Goal: Task Accomplishment & Management: Use online tool/utility

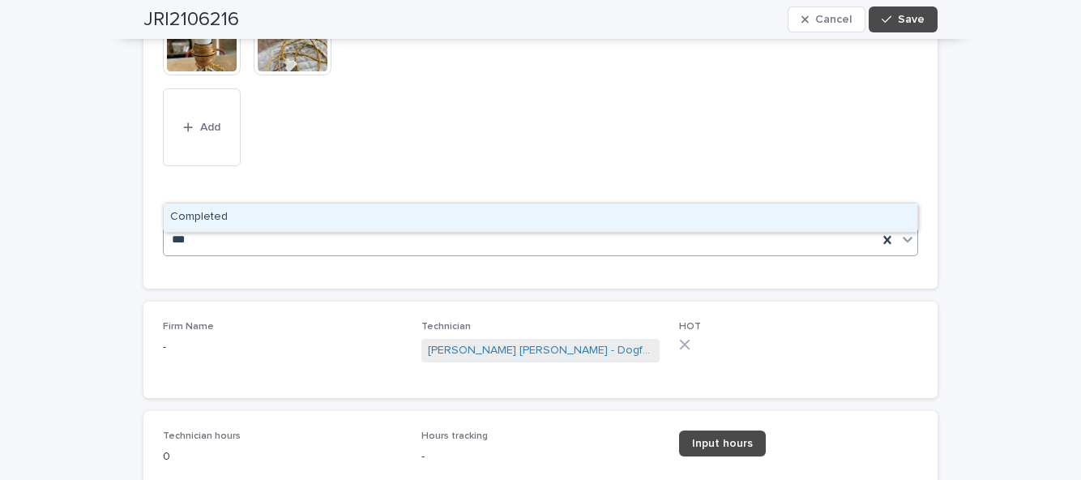
click at [633, 203] on div "Completed" at bounding box center [541, 217] width 754 height 28
type input "***"
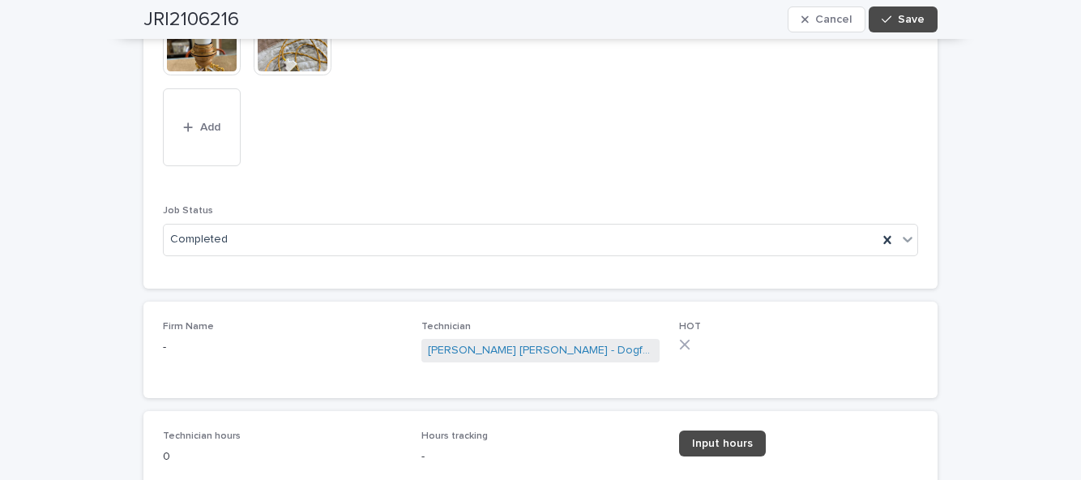
click at [742, 430] on link "Input hours" at bounding box center [722, 443] width 87 height 26
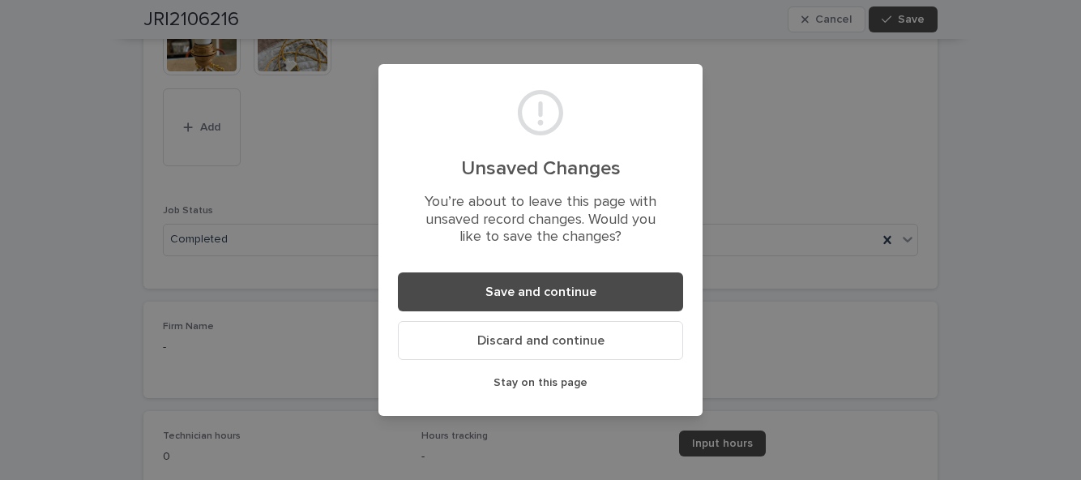
click at [640, 290] on button "Save and continue" at bounding box center [540, 291] width 285 height 39
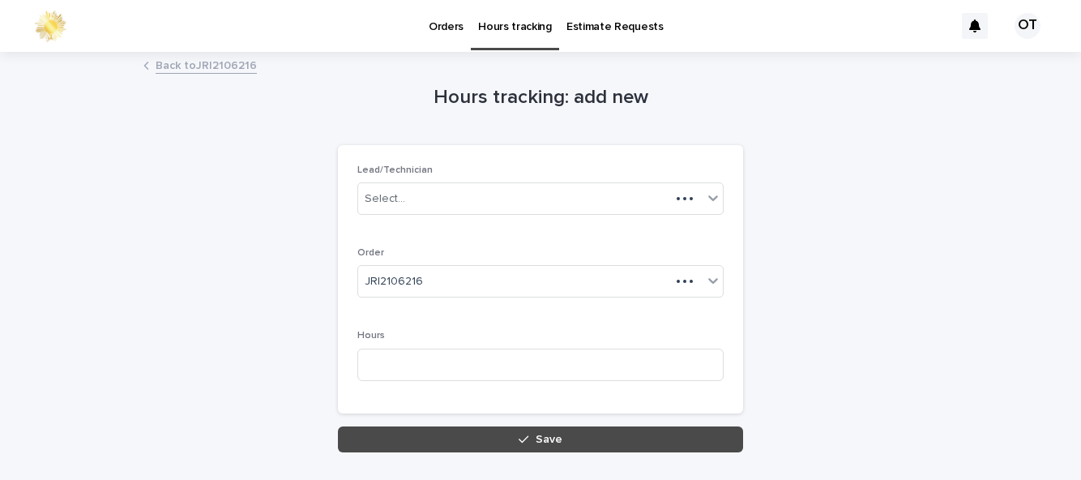
scroll to position [110, 0]
click at [607, 348] on input at bounding box center [540, 364] width 366 height 32
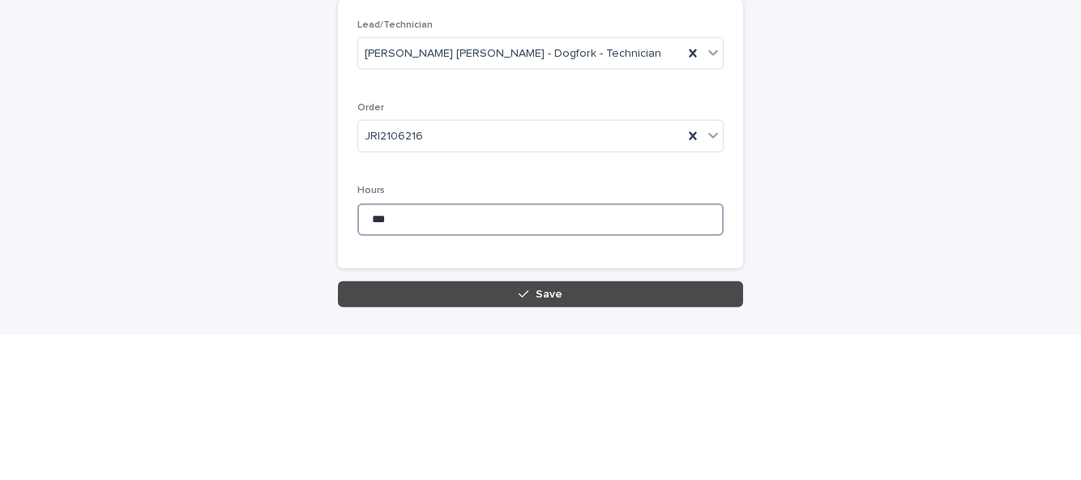
type input "***"
click at [603, 426] on button "Save" at bounding box center [540, 439] width 405 height 26
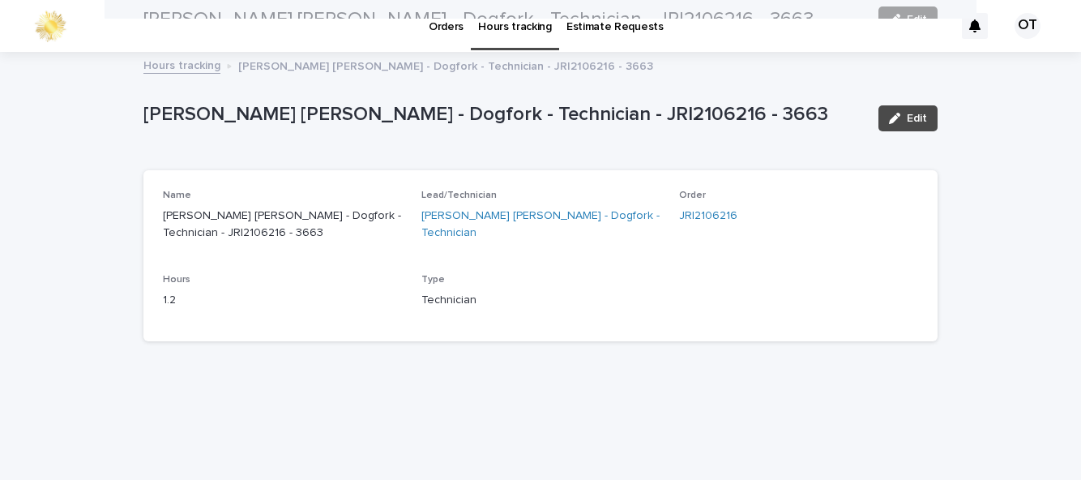
click at [724, 207] on link "JRI2106216" at bounding box center [708, 215] width 58 height 17
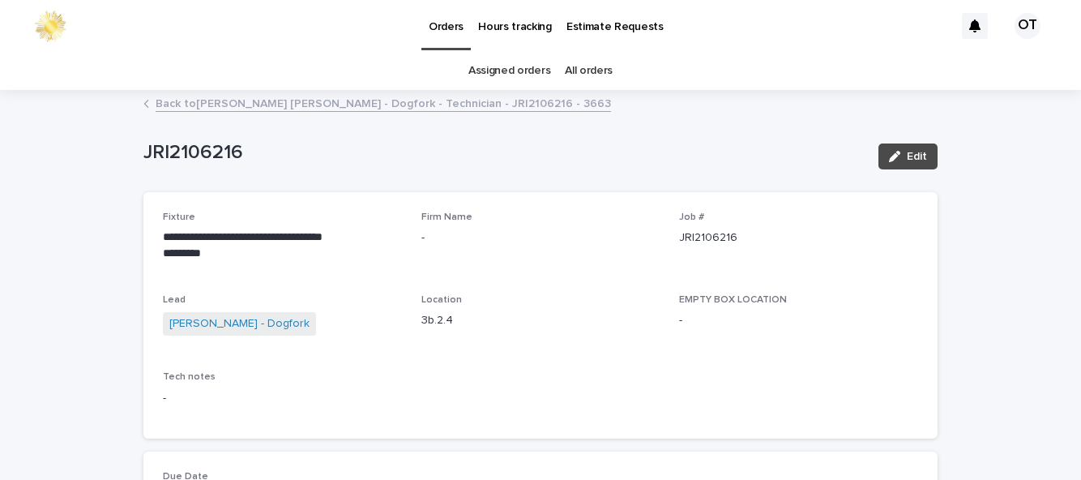
click at [919, 151] on span "Edit" at bounding box center [917, 156] width 20 height 11
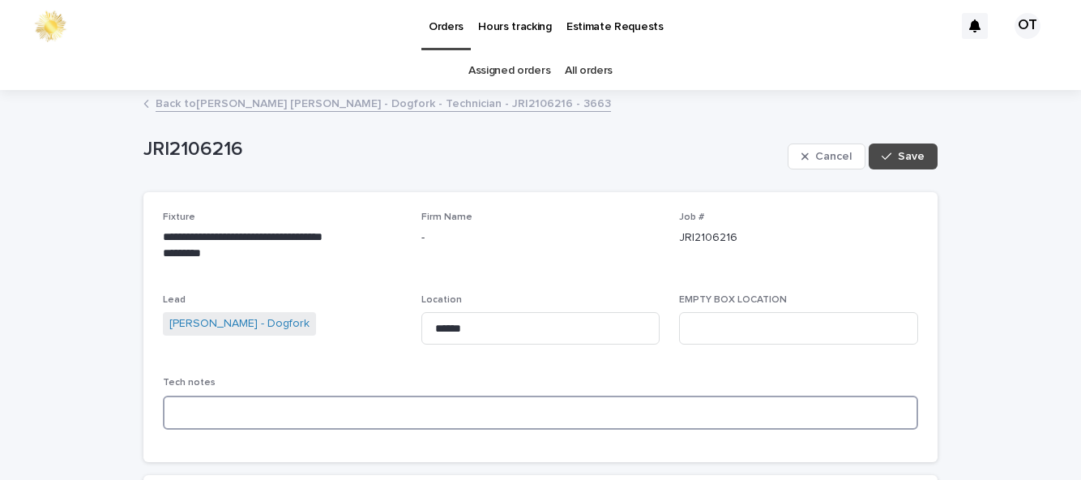
click at [510, 395] on textarea at bounding box center [540, 412] width 755 height 34
type textarea "**********"
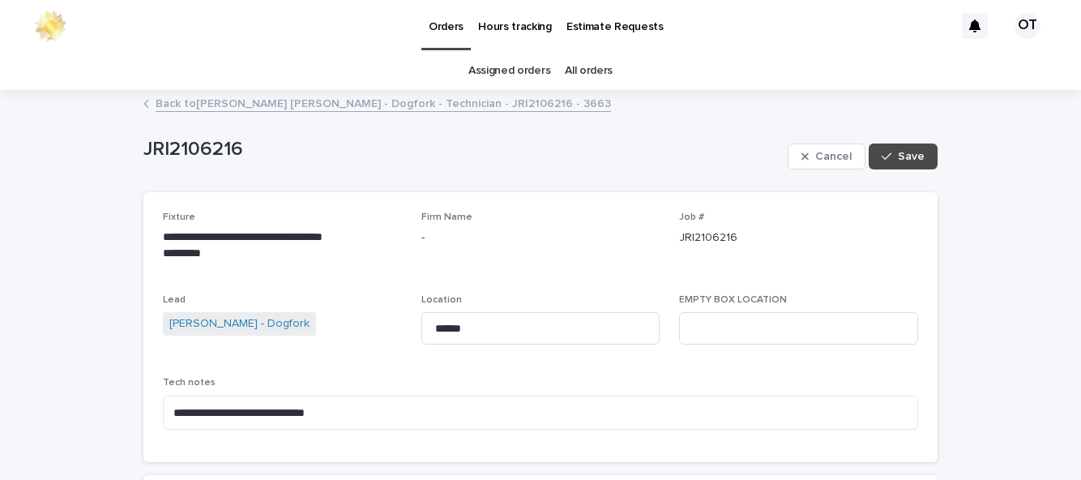
click at [914, 151] on span "Save" at bounding box center [911, 156] width 27 height 11
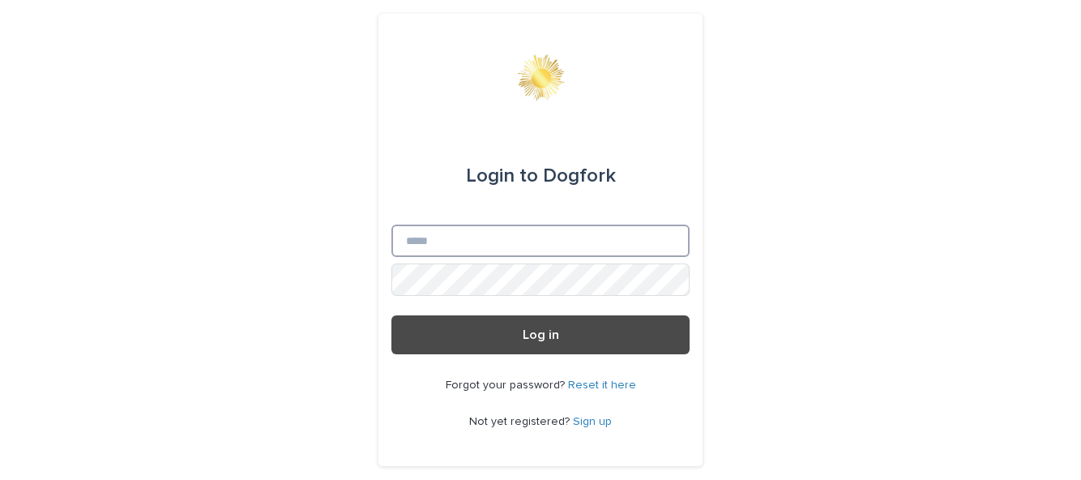
click at [645, 257] on input "Email" at bounding box center [540, 240] width 298 height 32
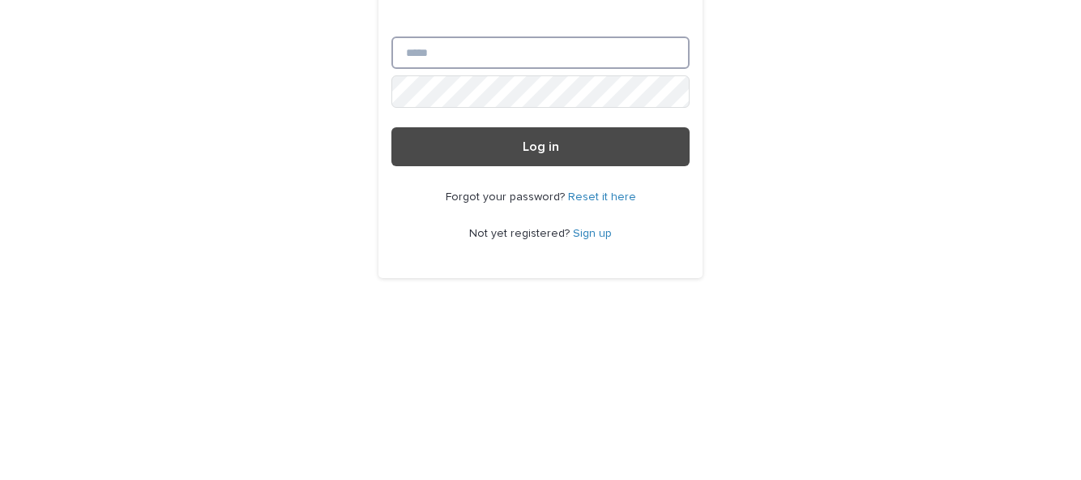
click at [601, 257] on input "Email" at bounding box center [540, 240] width 298 height 32
type input "**********"
click at [391, 315] on button "Log in" at bounding box center [540, 334] width 298 height 39
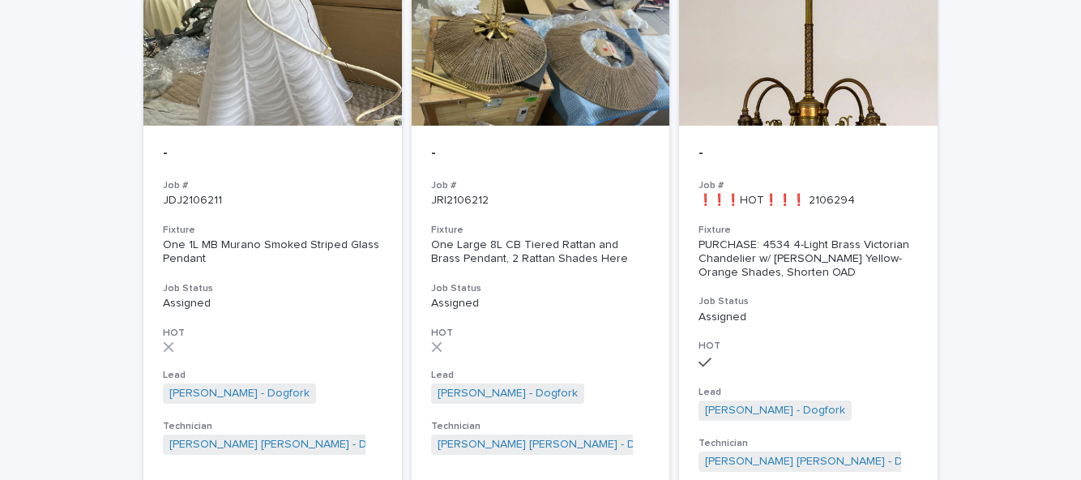
scroll to position [754, 0]
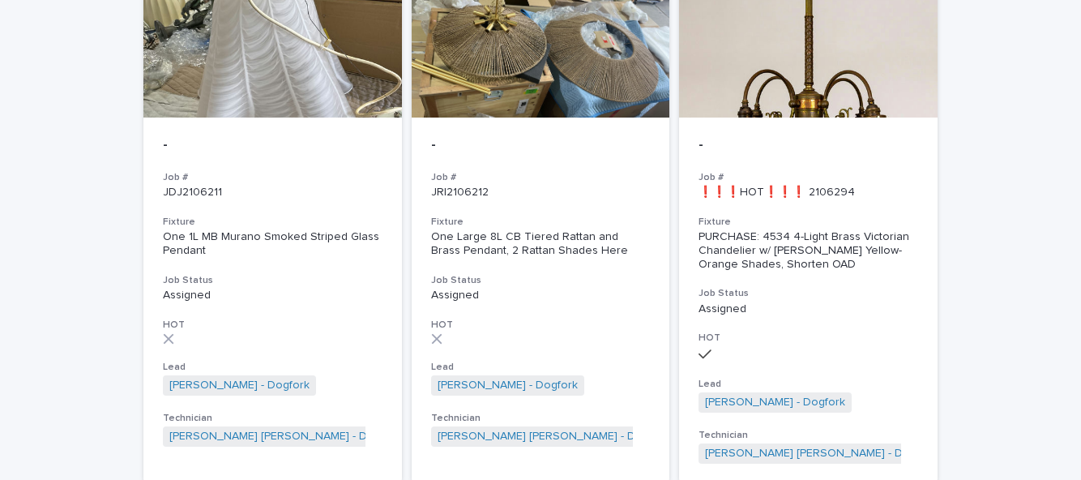
click at [823, 302] on p "Assigned" at bounding box center [809, 309] width 220 height 14
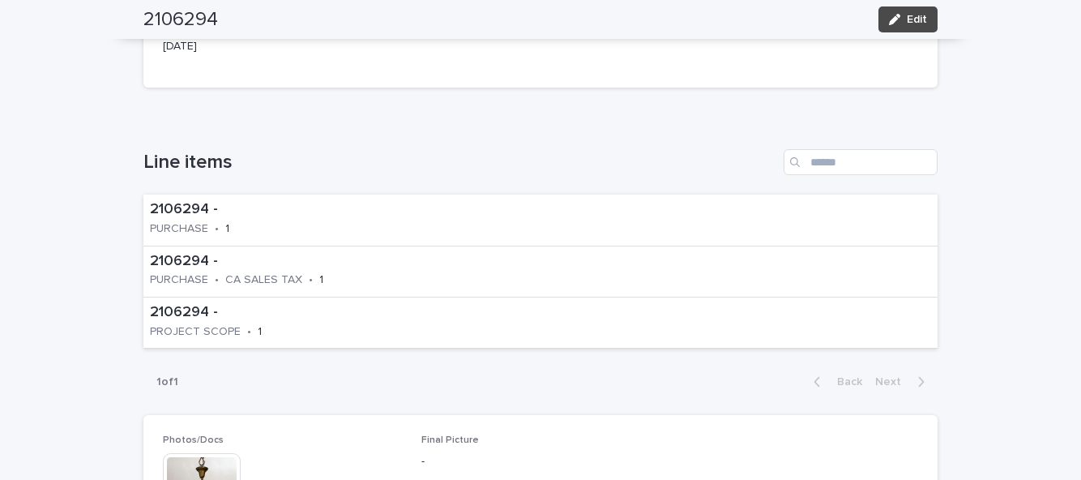
scroll to position [475, 0]
click at [170, 221] on p "PURCHASE" at bounding box center [179, 228] width 58 height 14
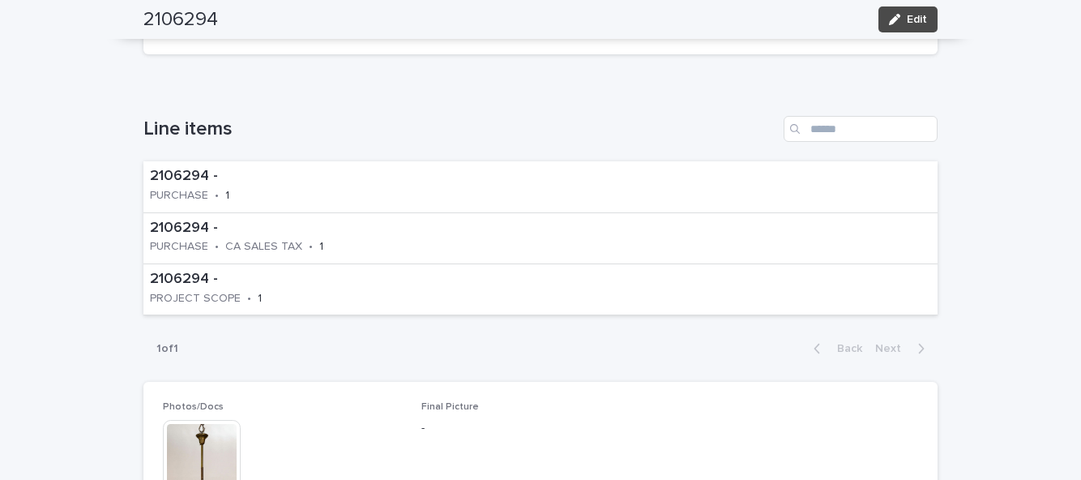
scroll to position [507, 0]
click at [190, 240] on p "PURCHASE" at bounding box center [179, 247] width 58 height 14
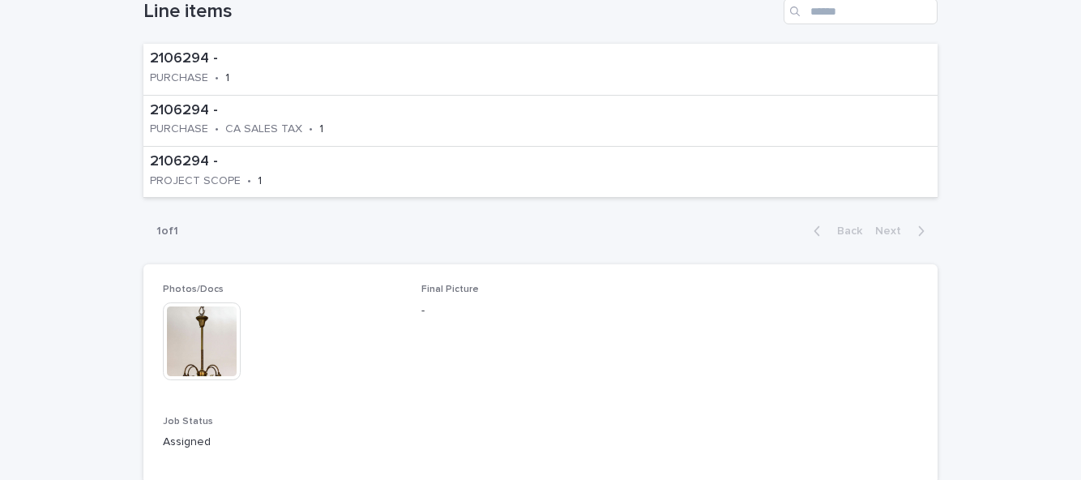
scroll to position [606, 0]
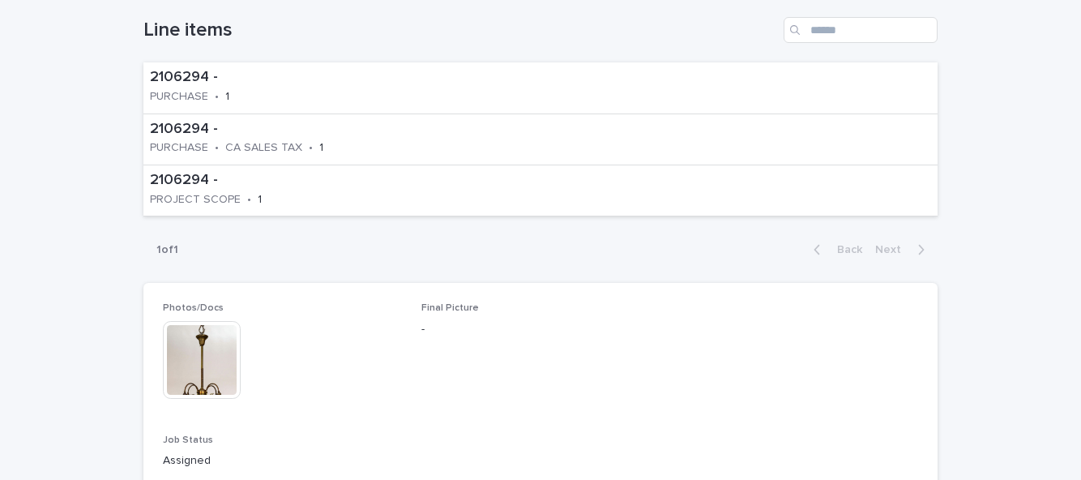
click at [194, 193] on p "PROJECT SCOPE" at bounding box center [195, 200] width 91 height 14
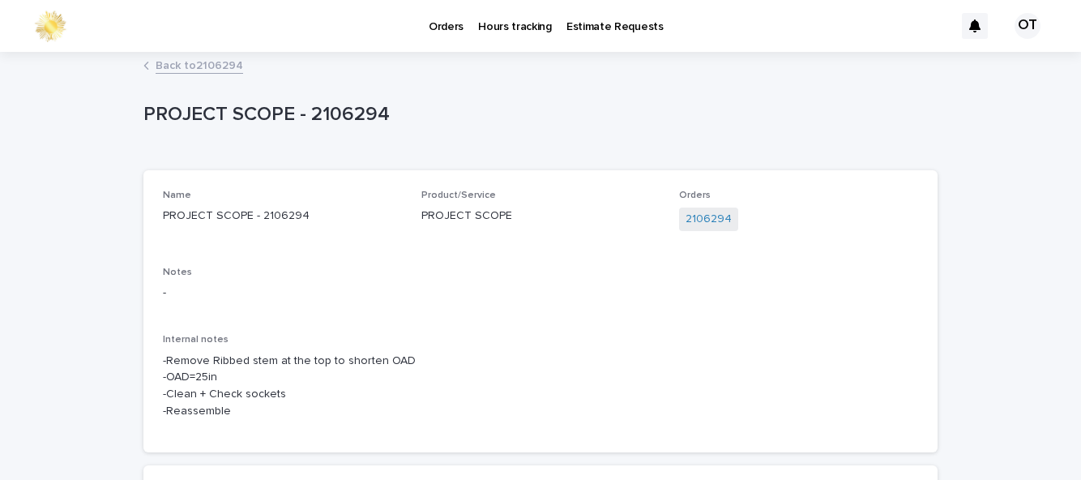
click at [864, 190] on div "Orders 2106294" at bounding box center [798, 219] width 239 height 58
click at [879, 190] on div "Orders 2106294" at bounding box center [798, 219] width 239 height 58
click at [191, 55] on link "Back to 2106294" at bounding box center [200, 64] width 88 height 19
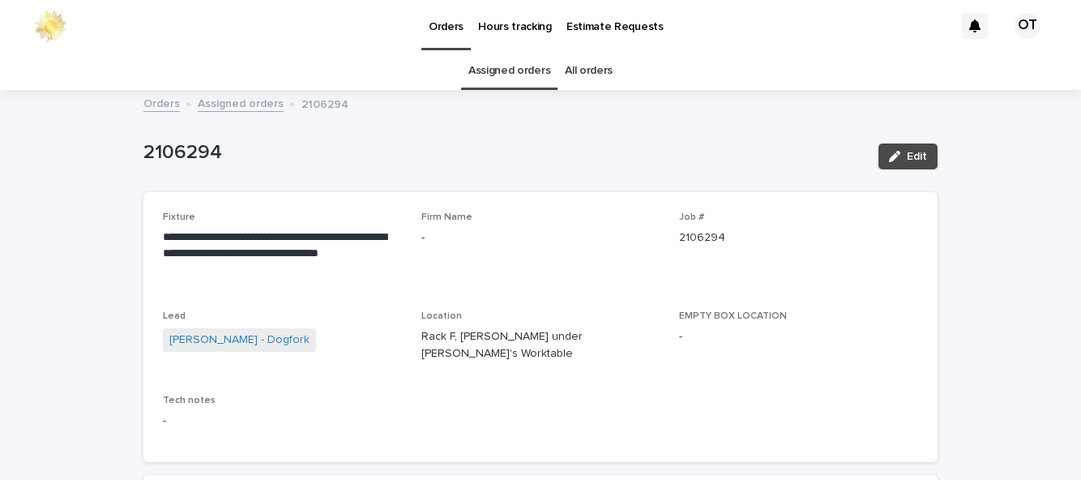
click at [536, 52] on link "Assigned orders" at bounding box center [509, 71] width 82 height 38
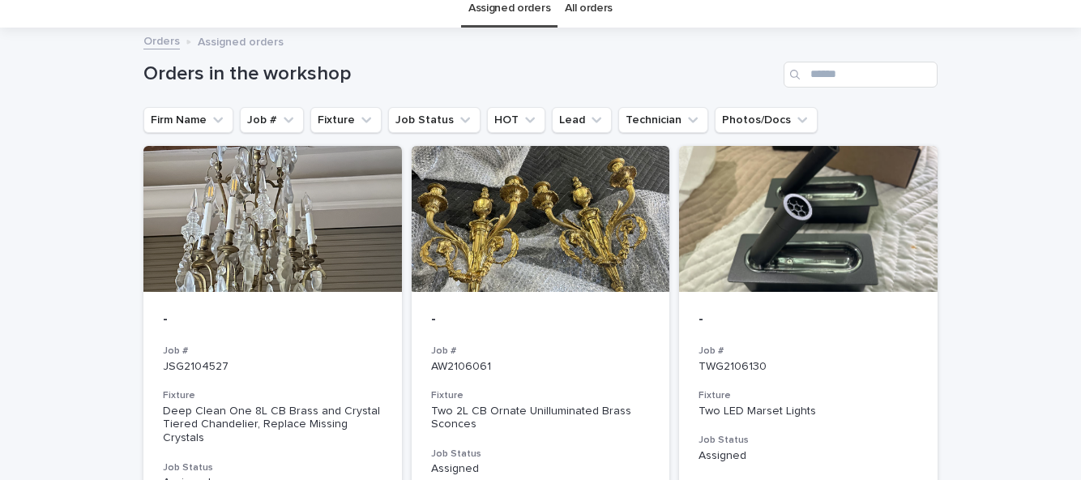
scroll to position [62, 0]
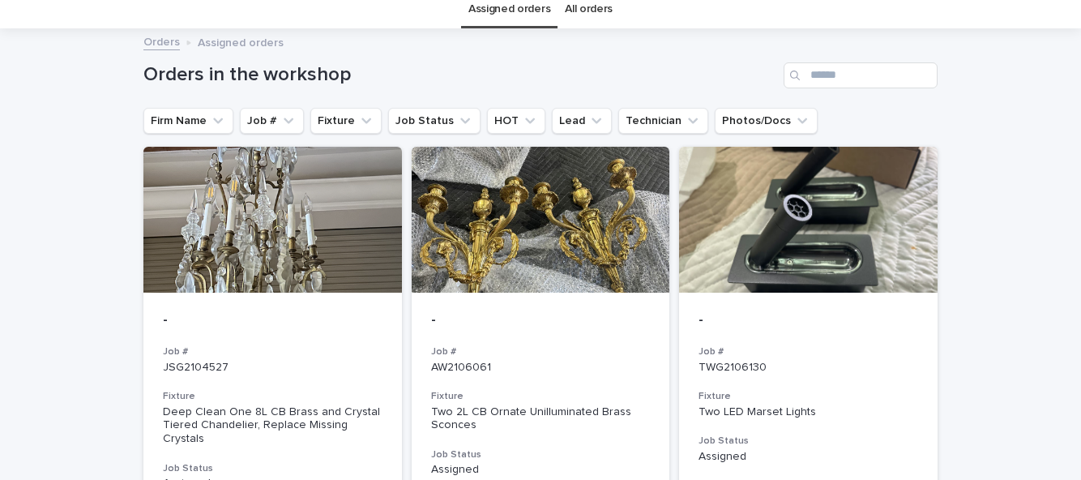
click at [801, 227] on div at bounding box center [808, 220] width 259 height 146
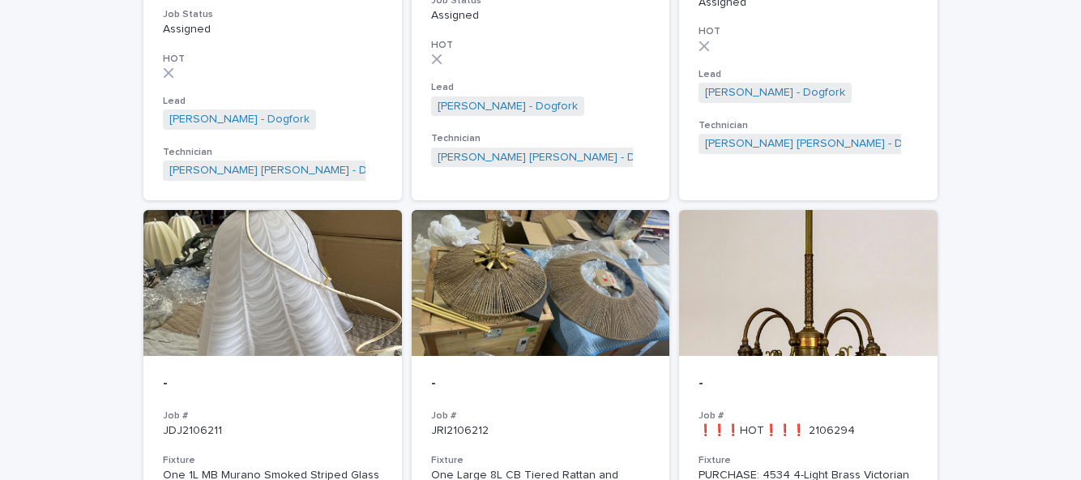
scroll to position [500, 0]
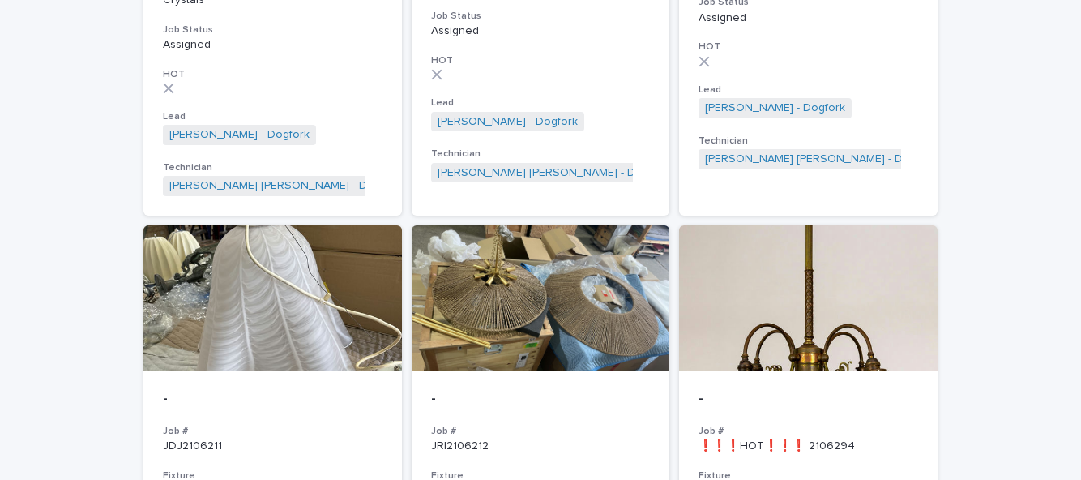
click at [594, 312] on div at bounding box center [541, 298] width 259 height 146
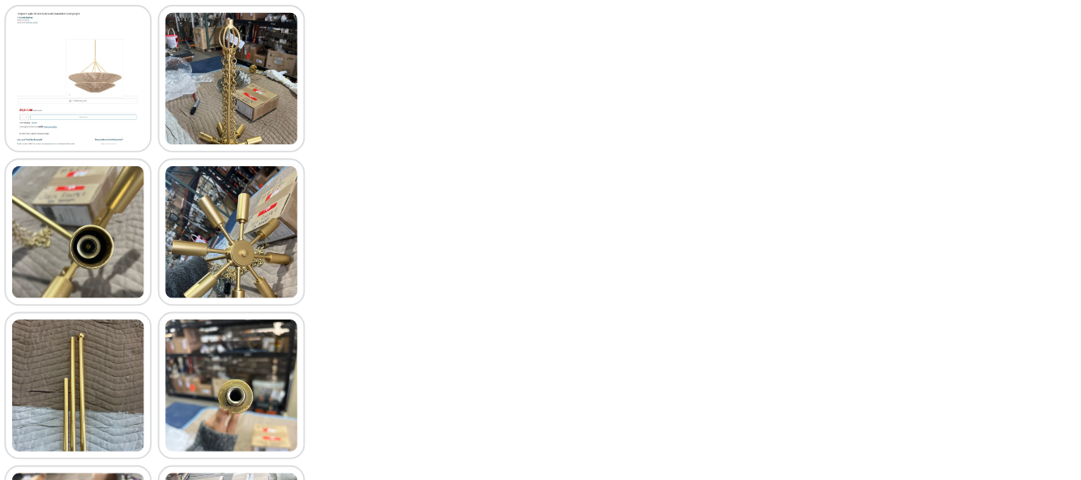
scroll to position [934, 0]
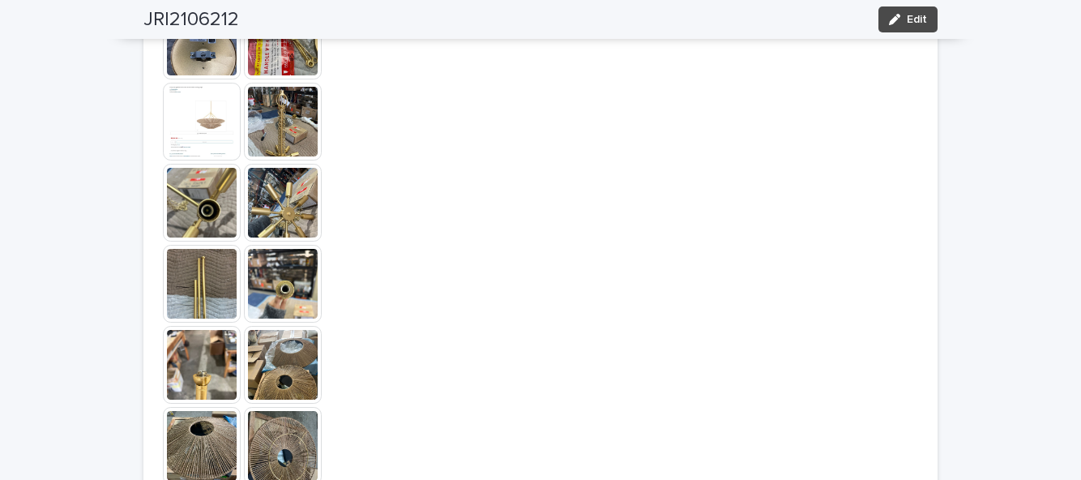
click at [296, 84] on img at bounding box center [283, 122] width 78 height 78
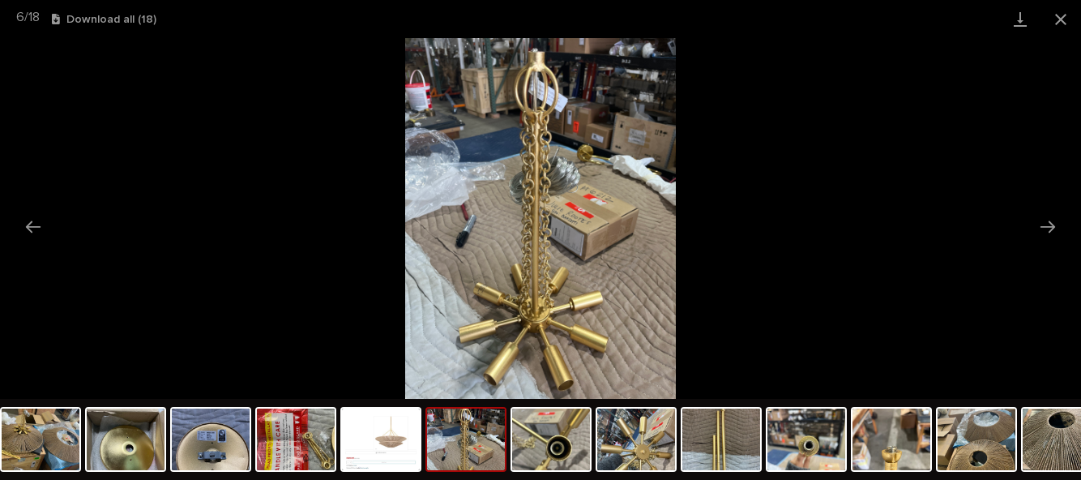
click at [375, 445] on img at bounding box center [381, 439] width 78 height 62
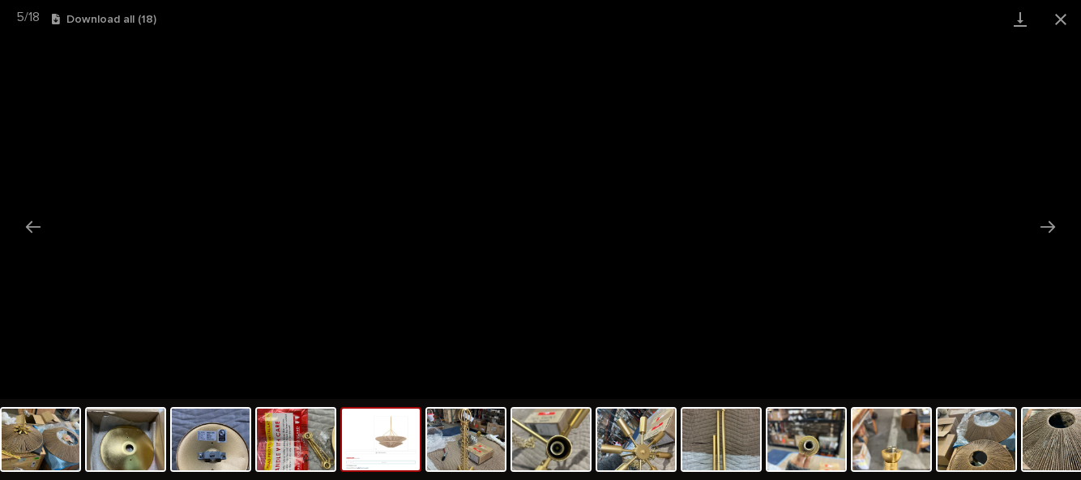
scroll to position [0, 0]
click at [459, 444] on img at bounding box center [466, 439] width 78 height 62
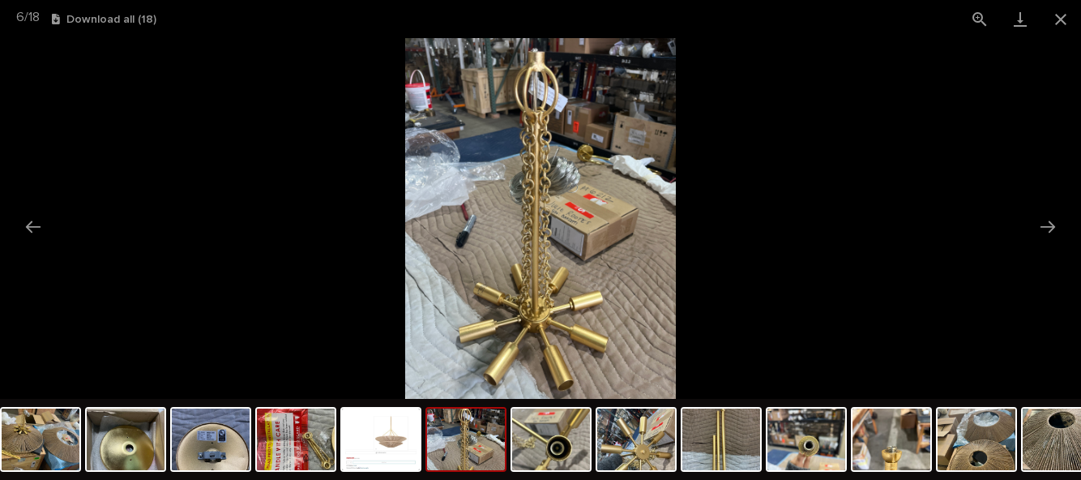
click at [630, 439] on img at bounding box center [636, 439] width 78 height 62
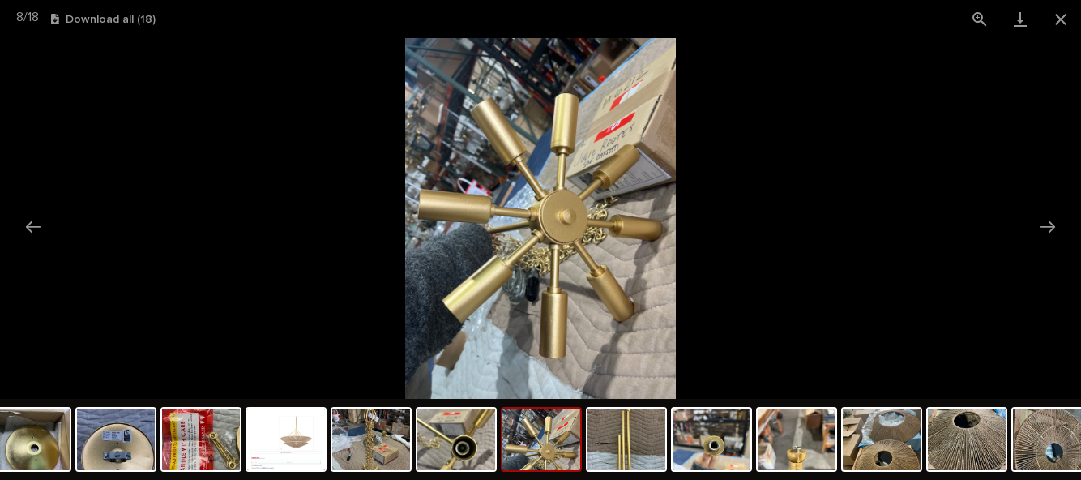
click at [794, 446] on img at bounding box center [797, 439] width 78 height 62
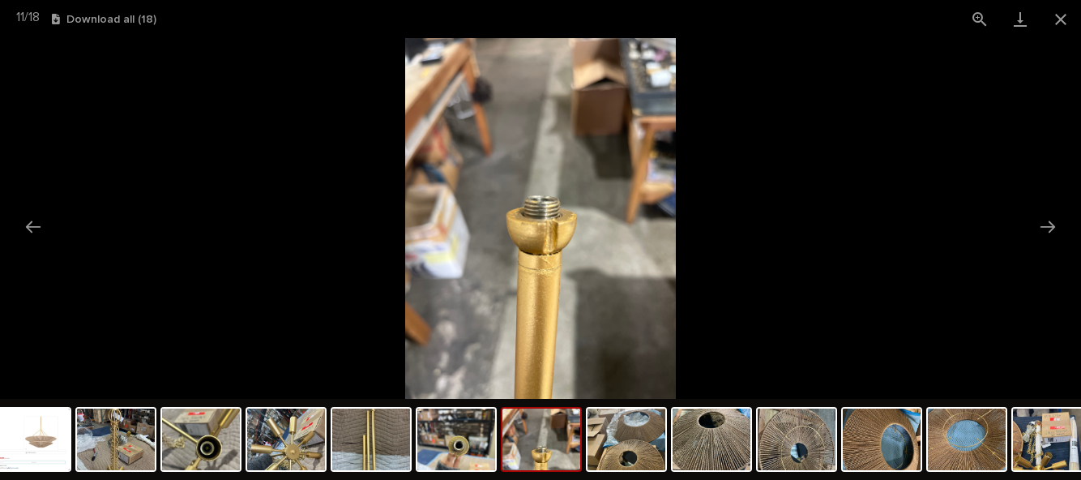
click at [427, 435] on img at bounding box center [456, 439] width 78 height 62
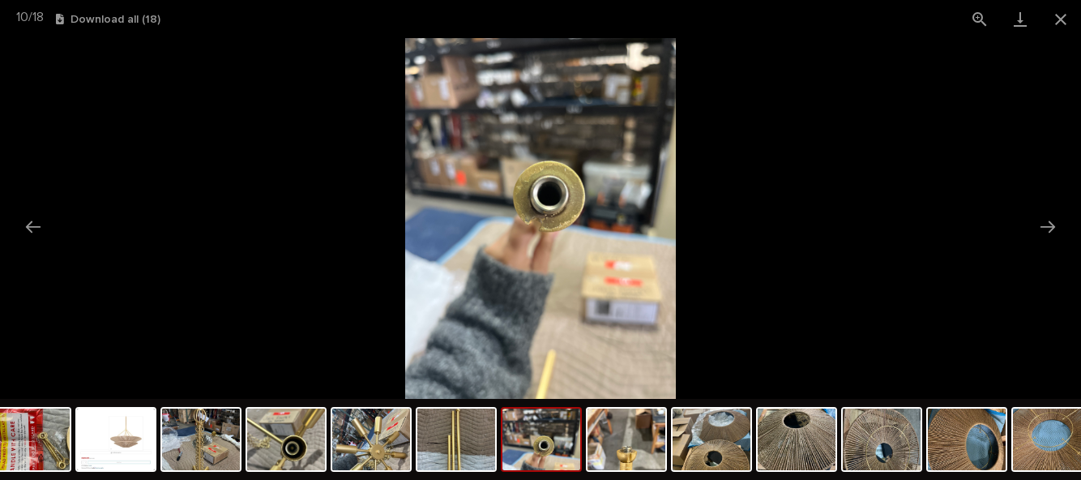
click at [797, 454] on img at bounding box center [797, 439] width 78 height 62
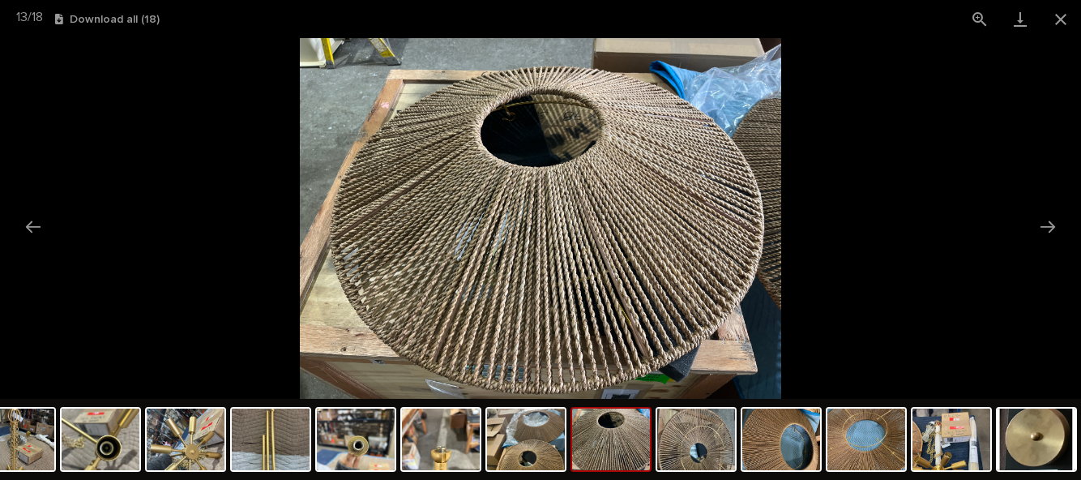
click at [870, 449] on img at bounding box center [866, 439] width 78 height 62
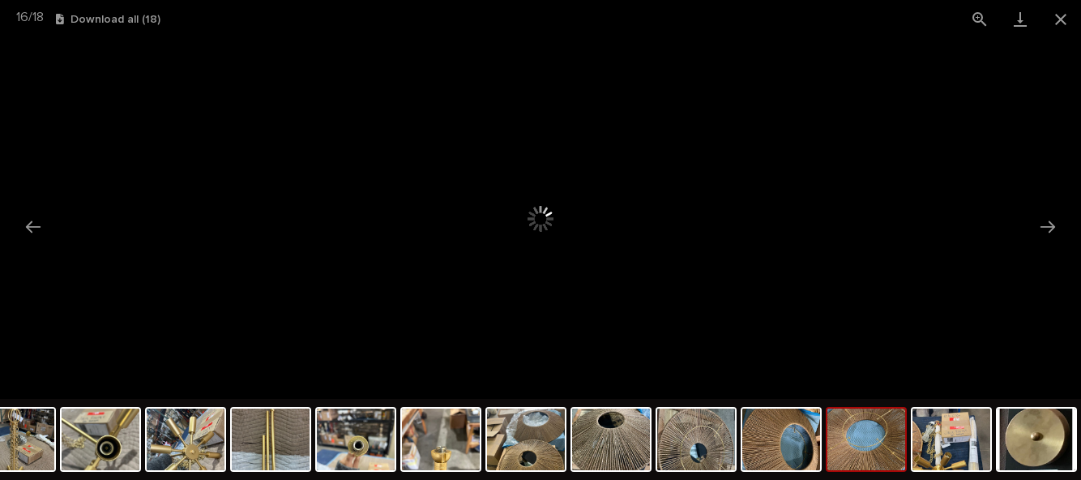
click at [942, 436] on img at bounding box center [951, 439] width 78 height 62
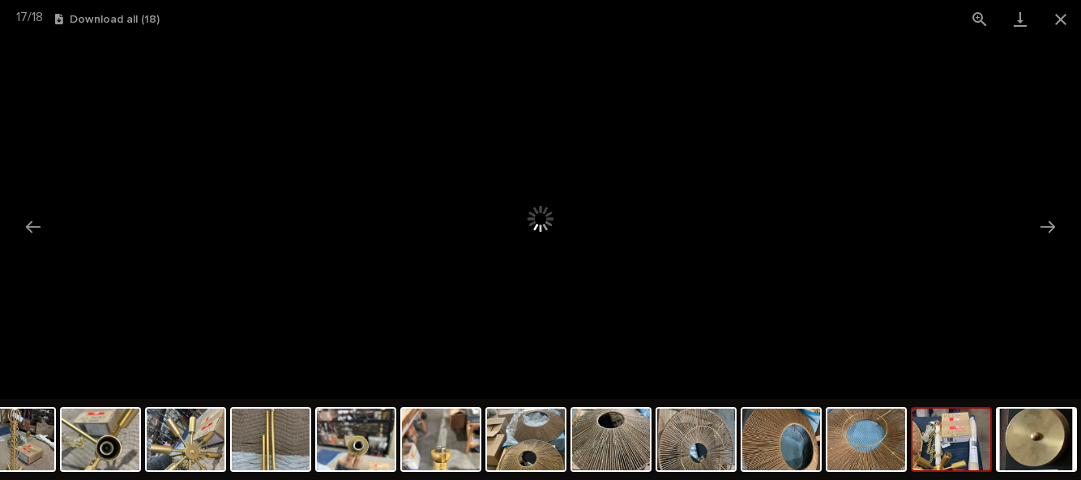
click at [1041, 430] on img at bounding box center [1037, 439] width 78 height 62
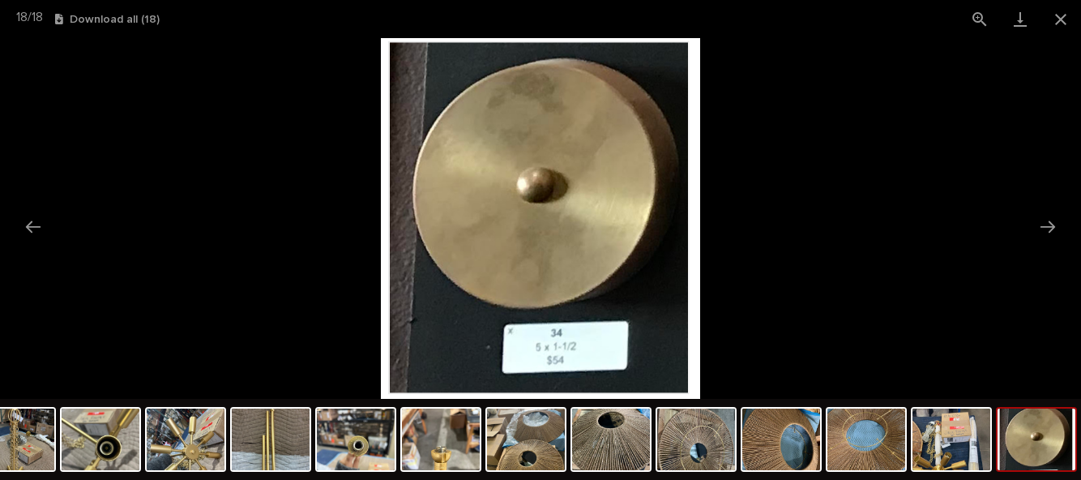
click at [958, 446] on img at bounding box center [951, 439] width 78 height 62
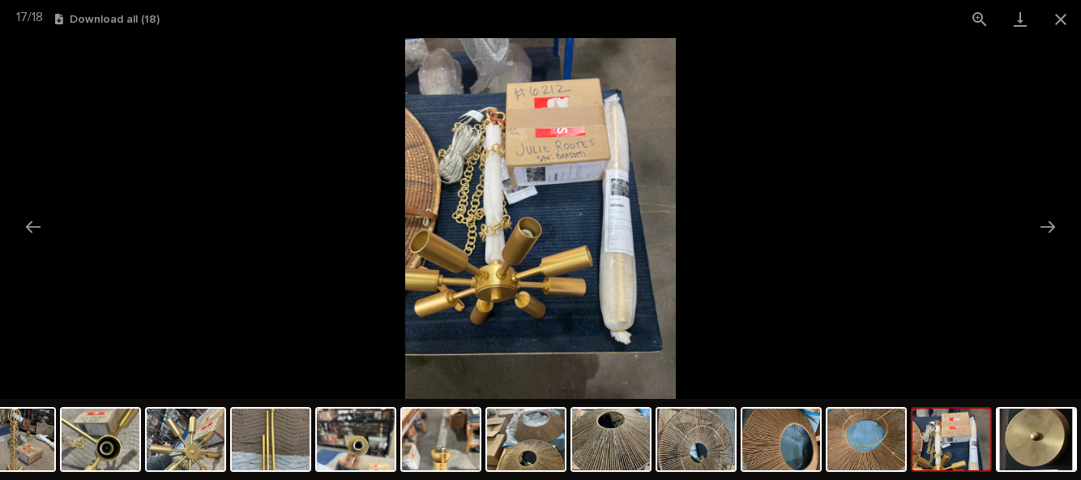
click at [799, 462] on img at bounding box center [781, 439] width 78 height 62
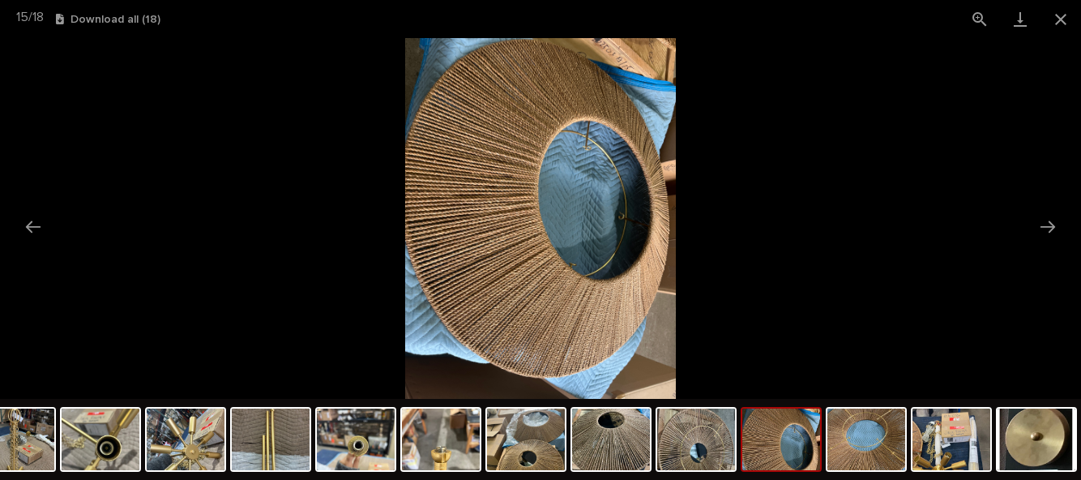
click at [1055, 22] on button "Close gallery" at bounding box center [1061, 19] width 41 height 38
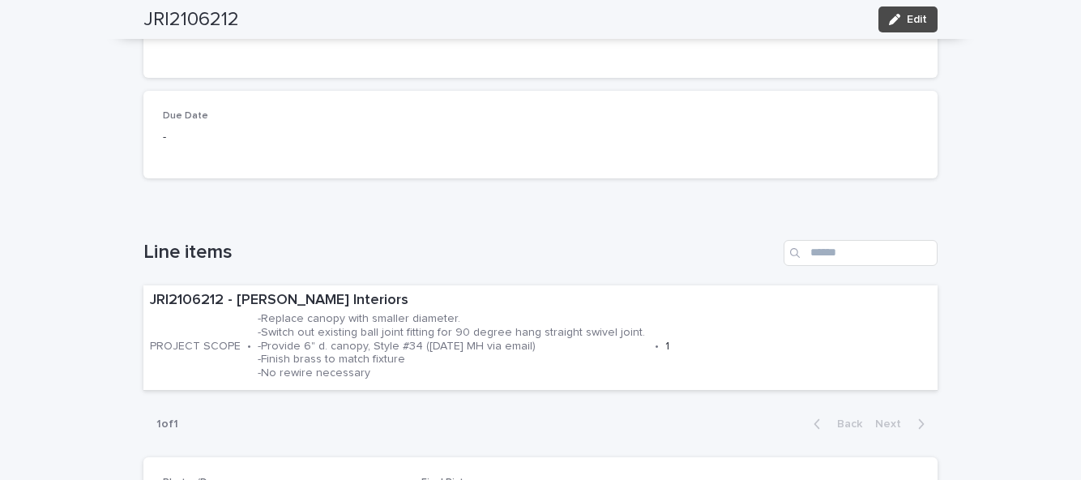
scroll to position [360, 0]
